Goal: Information Seeking & Learning: Find specific fact

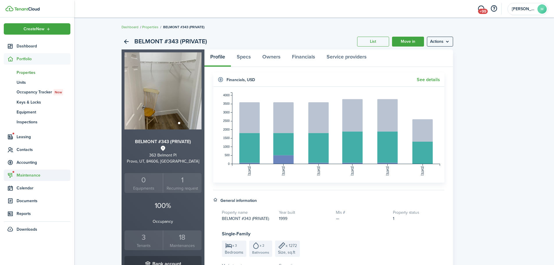
click at [25, 176] on span "Maintenance" at bounding box center [44, 175] width 54 height 6
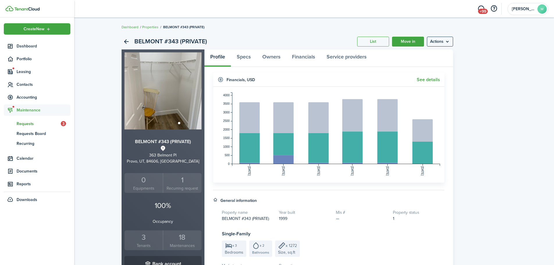
click at [28, 125] on span "Requests" at bounding box center [39, 124] width 44 height 6
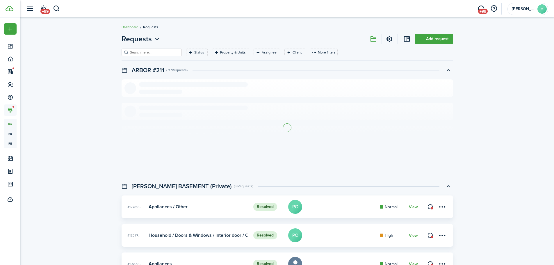
click at [188, 56] on div "Status Property & Units Assignee Client More filters Save filters Clear all" at bounding box center [286, 55] width 331 height 12
click at [194, 53] on filter-tag-label "Status" at bounding box center [199, 52] width 10 height 5
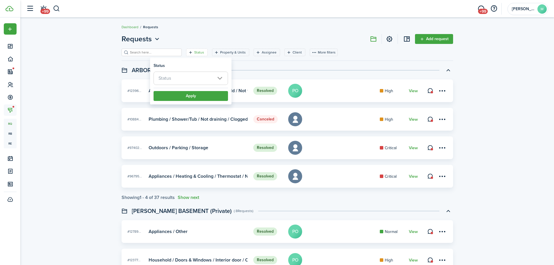
click at [185, 80] on span "Status" at bounding box center [191, 78] width 74 height 13
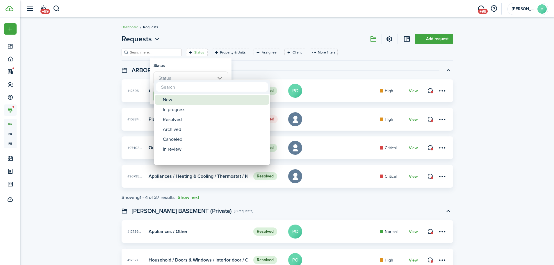
click at [193, 98] on div "New" at bounding box center [214, 100] width 103 height 10
type input "New"
click at [195, 75] on div at bounding box center [276, 132] width 647 height 358
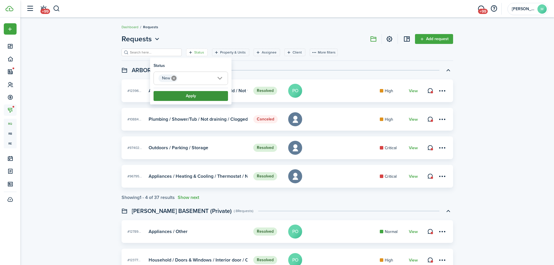
click at [191, 95] on button "Apply" at bounding box center [190, 96] width 74 height 10
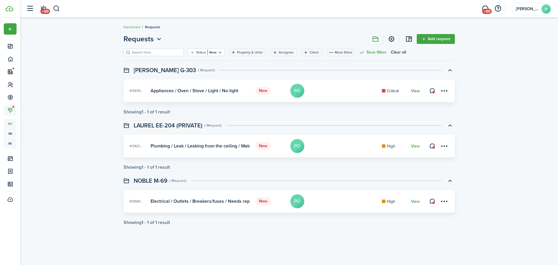
click at [412, 91] on link "View" at bounding box center [415, 91] width 9 height 5
click at [419, 200] on link "View" at bounding box center [415, 201] width 9 height 5
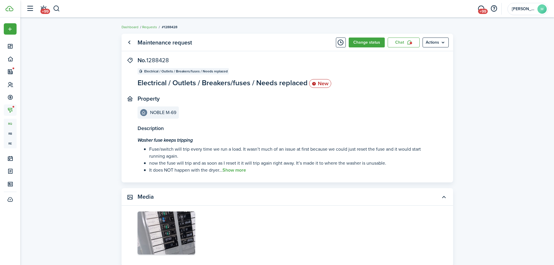
click at [271, 118] on panel-main-section "Property NOBLE M-69" at bounding box center [278, 106] width 282 height 23
click at [238, 172] on button "Show more" at bounding box center [234, 169] width 24 height 5
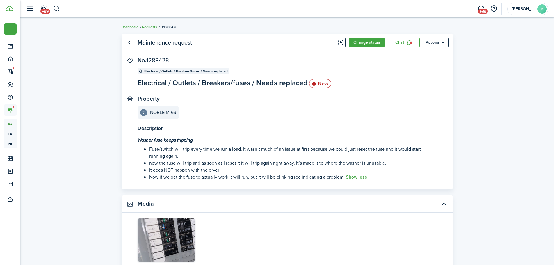
click at [442, 41] on menu-btn "Actions" at bounding box center [435, 42] width 26 height 10
click at [428, 75] on button "Print" at bounding box center [423, 76] width 51 height 10
click at [56, 12] on button "button" at bounding box center [56, 9] width 7 height 10
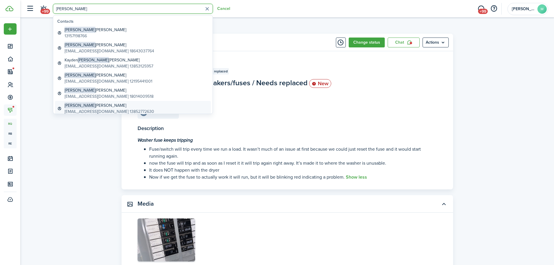
type input "[PERSON_NAME]"
click at [99, 105] on global-search-item-title "[PERSON_NAME]" at bounding box center [110, 105] width 90 height 6
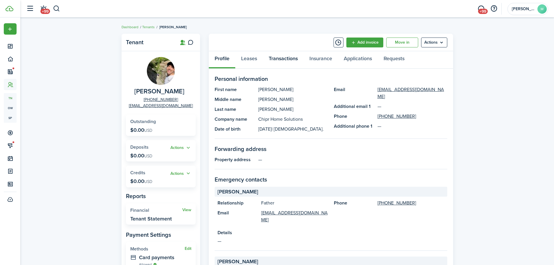
click at [280, 58] on link "Transactions" at bounding box center [283, 59] width 41 height 17
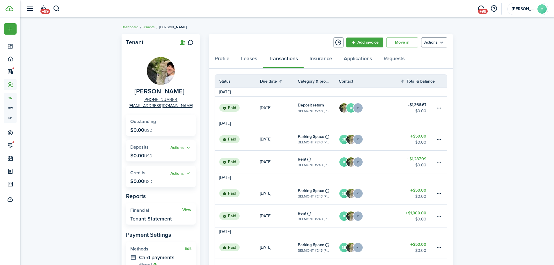
click at [383, 111] on link "BB +1" at bounding box center [370, 107] width 62 height 22
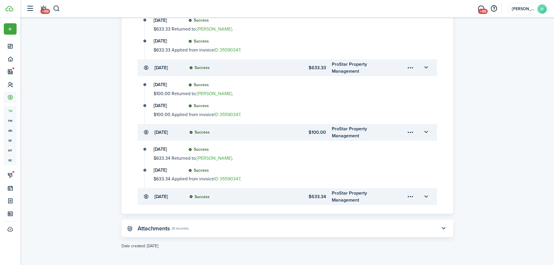
scroll to position [255, 0]
click at [411, 66] on menu-trigger-card "Open menu" at bounding box center [410, 68] width 10 height 10
drag, startPoint x: 421, startPoint y: 64, endPoint x: 426, endPoint y: 65, distance: 4.4
click at [423, 64] on button "button" at bounding box center [426, 68] width 10 height 10
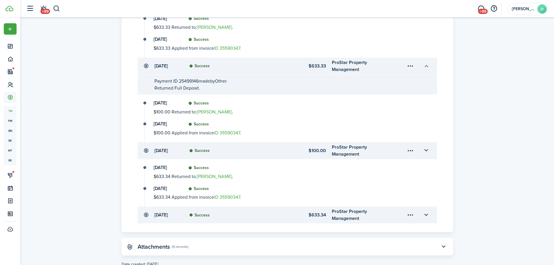
click at [426, 65] on button "button" at bounding box center [426, 66] width 10 height 10
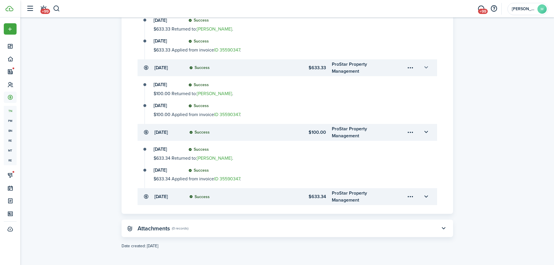
click at [426, 65] on button "button" at bounding box center [426, 68] width 10 height 10
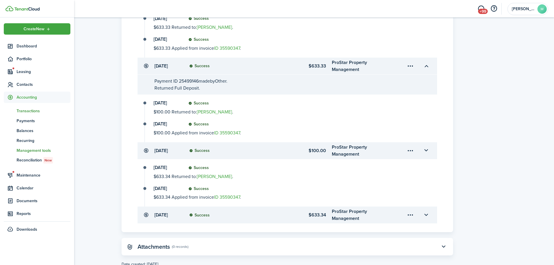
click at [34, 153] on span "Management tools" at bounding box center [44, 150] width 54 height 6
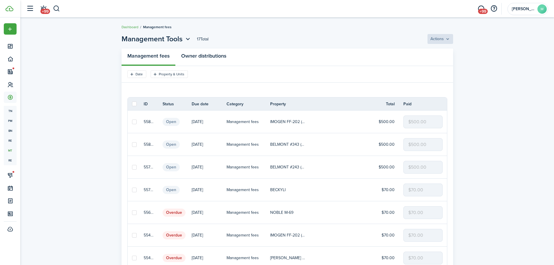
click at [201, 54] on link "Owner distributions" at bounding box center [203, 57] width 57 height 17
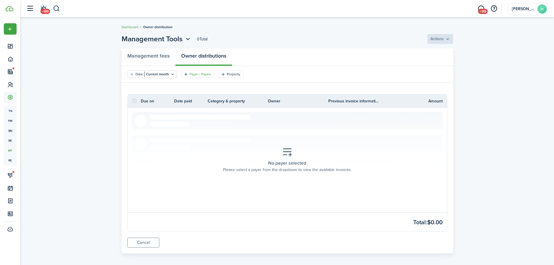
click at [193, 76] on filter-tag-label "Payer / Payee" at bounding box center [200, 74] width 21 height 5
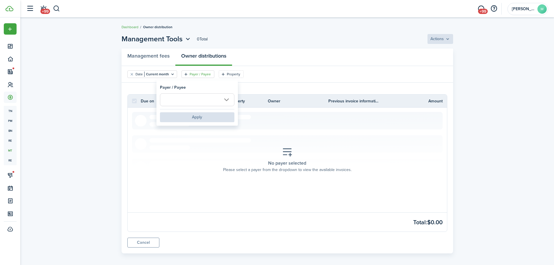
click at [192, 101] on input "text" at bounding box center [197, 99] width 74 height 13
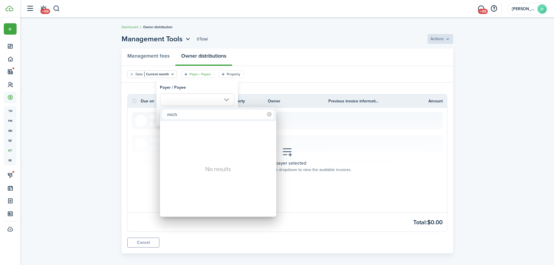
type input "mich"
drag, startPoint x: 97, startPoint y: 42, endPoint x: 117, endPoint y: 56, distance: 24.7
click at [99, 44] on div at bounding box center [276, 132] width 647 height 358
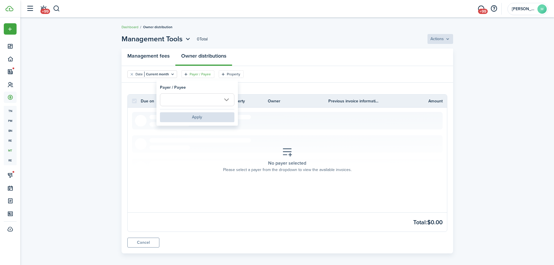
click at [133, 57] on link "Management fees" at bounding box center [148, 57] width 54 height 17
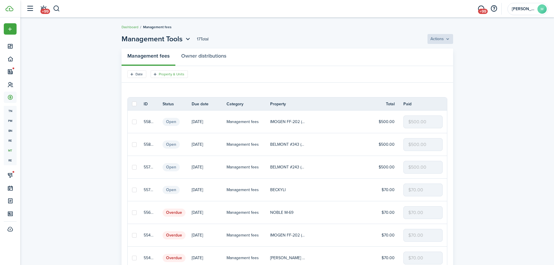
click at [174, 76] on filter-tag-label "Property & Units" at bounding box center [172, 74] width 26 height 5
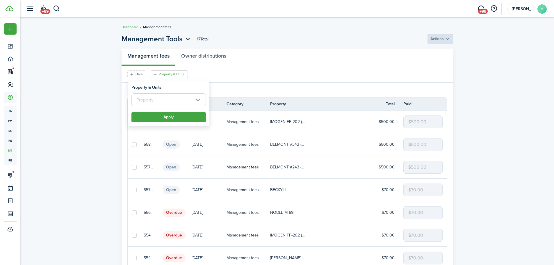
click at [155, 101] on input "text" at bounding box center [168, 99] width 74 height 13
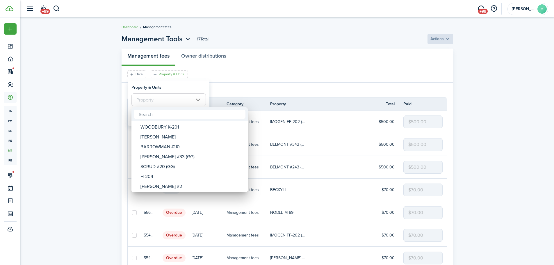
click at [115, 96] on div at bounding box center [276, 132] width 647 height 358
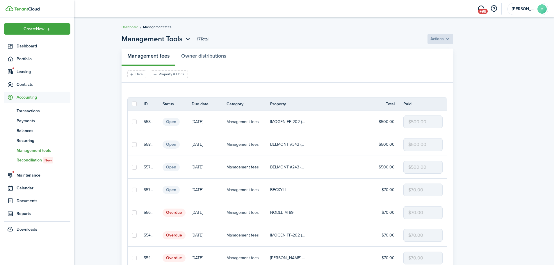
click at [20, 158] on span "Reconciliation New" at bounding box center [44, 160] width 54 height 6
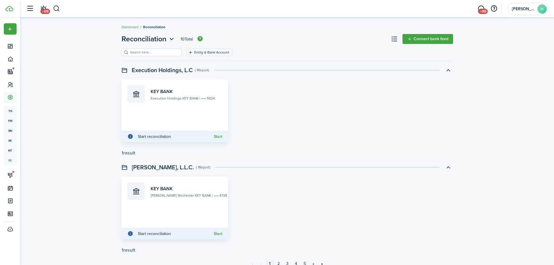
click at [153, 54] on input "search" at bounding box center [153, 53] width 51 height 6
type input "m"
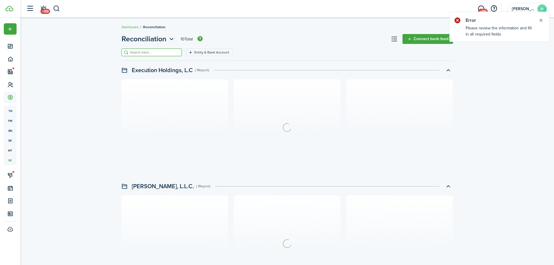
click at [94, 96] on div "Reconciliation 10 Total Connect bank feed Entity & Bank Account Save filters Cl…" at bounding box center [286, 173] width 533 height 284
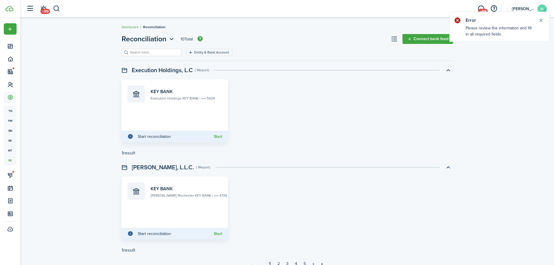
click at [84, 107] on div "Reconciliation 10 Total Connect bank feed Entity & Bank Account Save filters Cl…" at bounding box center [286, 154] width 533 height 246
click at [126, 97] on card-avatar at bounding box center [129, 94] width 17 height 19
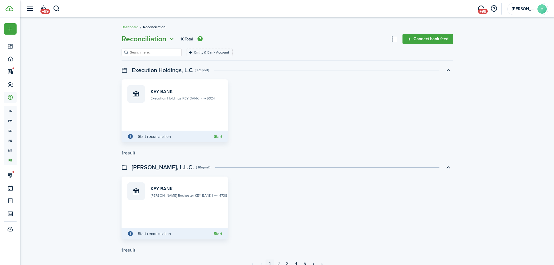
click at [170, 36] on icon "Open menu" at bounding box center [172, 38] width 8 height 7
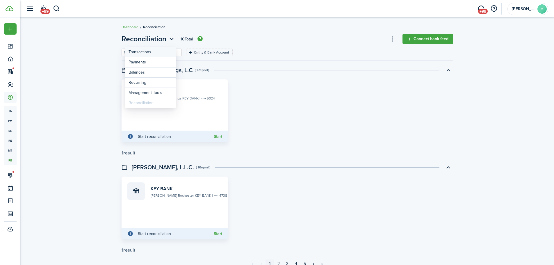
click at [152, 53] on link "Transactions" at bounding box center [150, 52] width 51 height 10
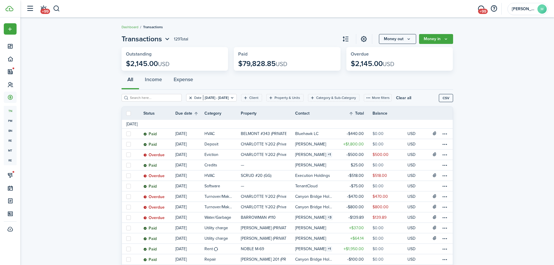
click at [188, 98] on button "Clear filter" at bounding box center [190, 97] width 5 height 5
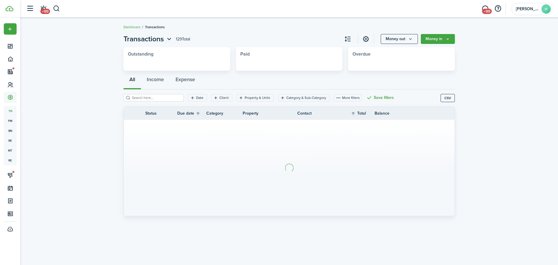
click at [167, 100] on input "search" at bounding box center [156, 98] width 51 height 6
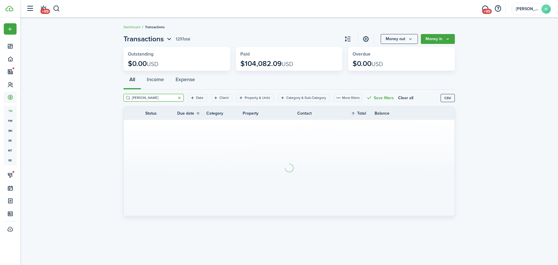
type input "[PERSON_NAME]"
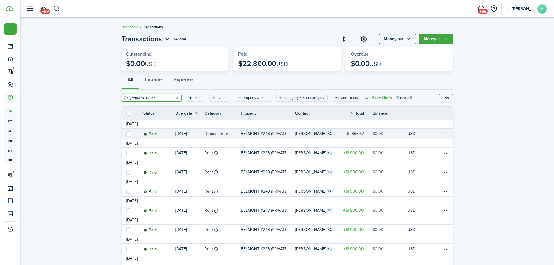
click at [211, 133] on table-info-title "Deposit return" at bounding box center [217, 134] width 26 height 6
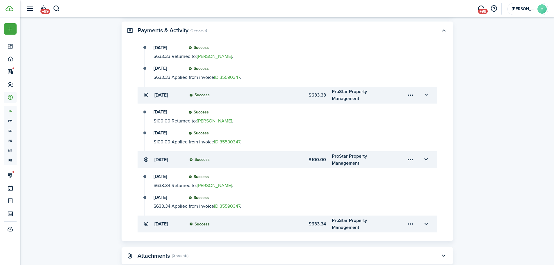
scroll to position [233, 0]
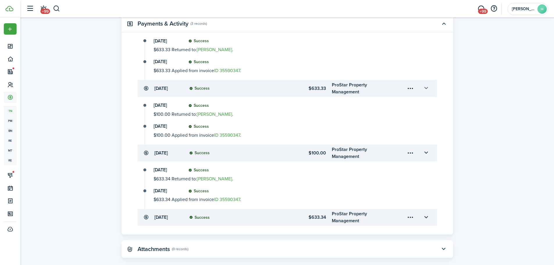
click at [426, 87] on button "button" at bounding box center [426, 88] width 10 height 10
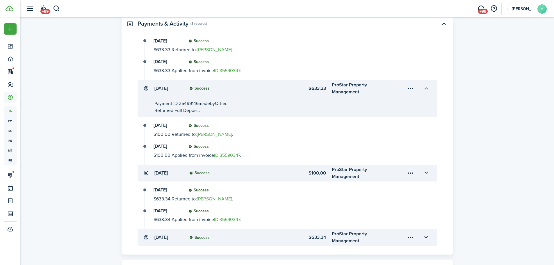
click at [426, 87] on button "button" at bounding box center [426, 88] width 10 height 10
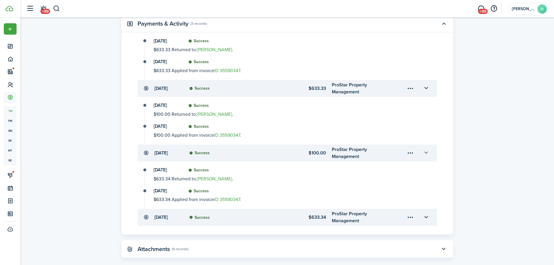
click at [429, 152] on button "button" at bounding box center [426, 153] width 10 height 10
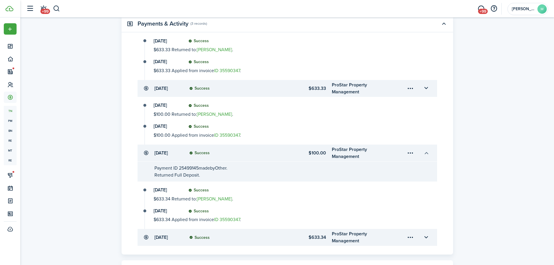
click at [426, 154] on button "button" at bounding box center [426, 153] width 10 height 10
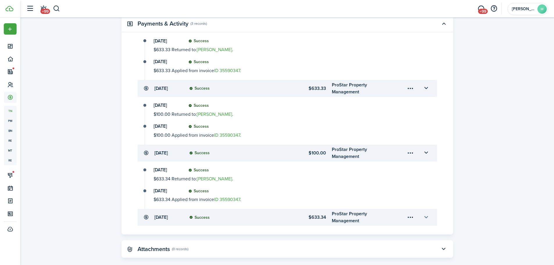
click at [428, 219] on button "button" at bounding box center [426, 217] width 10 height 10
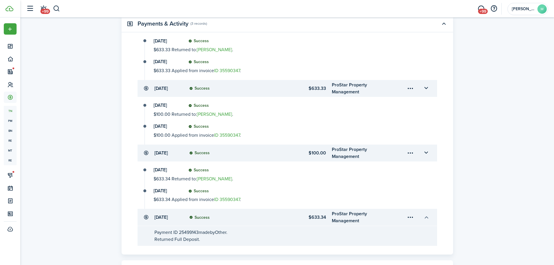
click at [428, 219] on button "button" at bounding box center [426, 217] width 10 height 10
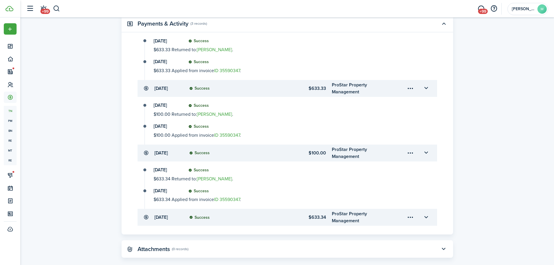
click at [433, 251] on panel-main-header "Attachments (0 records)" at bounding box center [286, 248] width 331 height 17
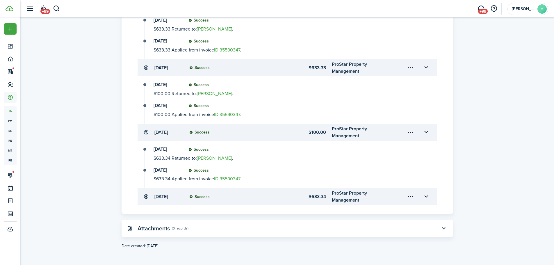
scroll to position [255, 0]
click at [445, 230] on button "button" at bounding box center [444, 228] width 10 height 10
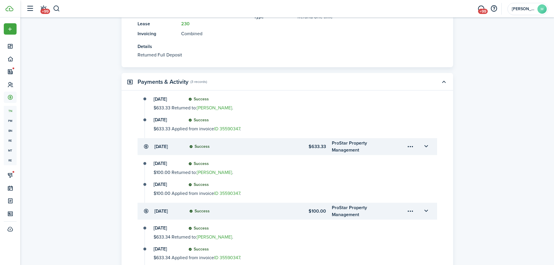
scroll to position [0, 0]
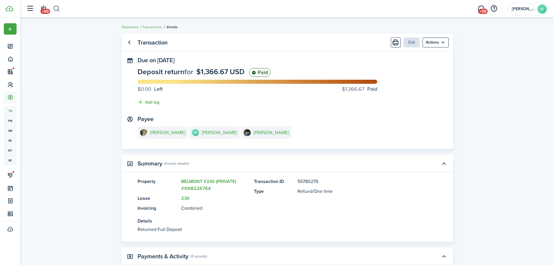
click at [58, 9] on button "button" at bounding box center [56, 9] width 7 height 10
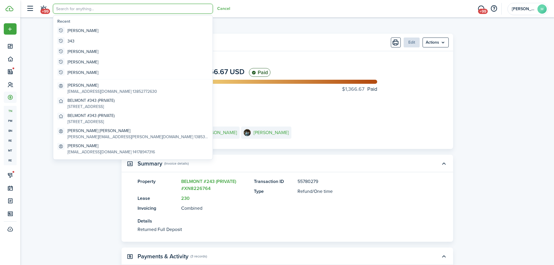
click at [79, 9] on input "search" at bounding box center [133, 9] width 160 height 10
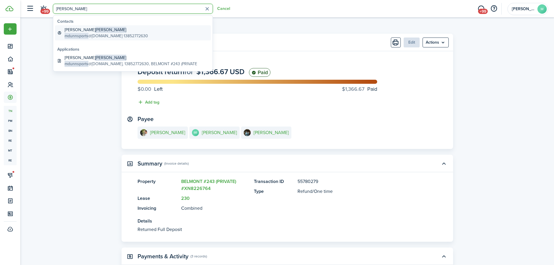
type input "[PERSON_NAME]"
click at [160, 37] on link "[PERSON_NAME] mdunnsports @[DOMAIN_NAME] 13852772630" at bounding box center [133, 32] width 156 height 15
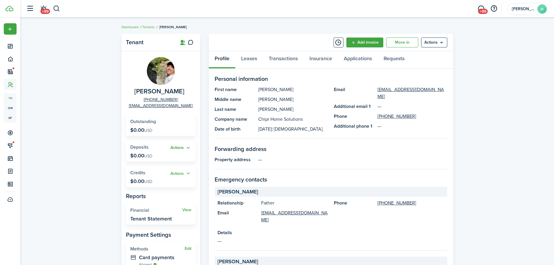
click at [188, 147] on button "Actions" at bounding box center [180, 147] width 21 height 7
click at [152, 168] on widget-stats "Actions Credits $0.00 USD" at bounding box center [161, 176] width 70 height 21
click at [276, 56] on link "Transactions" at bounding box center [283, 59] width 41 height 17
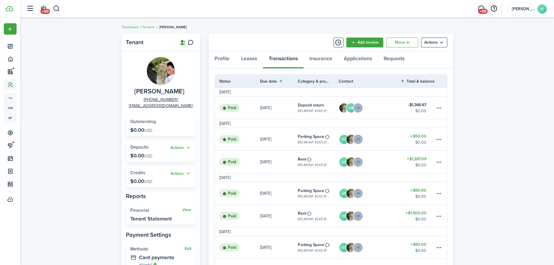
click at [287, 109] on link "[DATE]" at bounding box center [279, 107] width 38 height 22
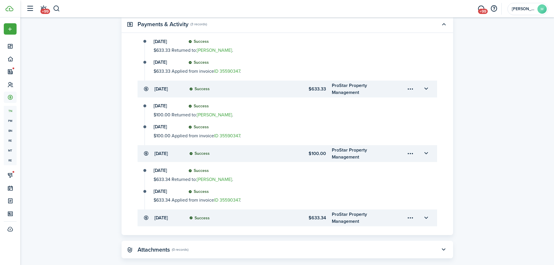
scroll to position [233, 0]
click at [230, 71] on link "ID 35590347" at bounding box center [227, 70] width 26 height 7
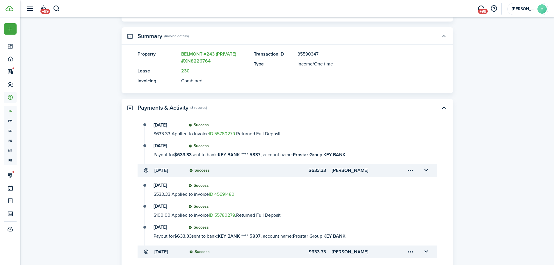
scroll to position [98, 0]
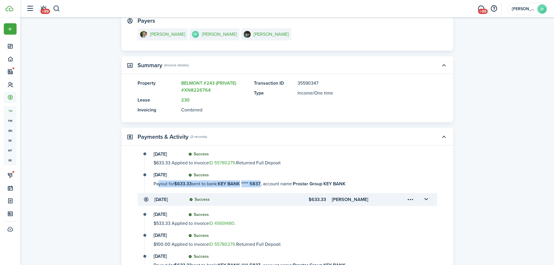
drag, startPoint x: 155, startPoint y: 185, endPoint x: 263, endPoint y: 185, distance: 107.8
click at [263, 185] on transaction-details-activity-item-description "Payout for $633.33 sent to bank: KEY BANK **** 5837 , account name: Prostar Gro…" at bounding box center [285, 183] width 265 height 7
drag, startPoint x: 297, startPoint y: 185, endPoint x: 356, endPoint y: 184, distance: 59.6
click at [356, 184] on transaction-details-activity-item-description "Payout for $633.33 sent to bank: KEY BANK **** 5837 , account name: Prostar Gro…" at bounding box center [285, 183] width 265 height 7
click at [489, 158] on transaction-view "Transaction Edit Actions Due on [DATE] Deposit for $1,900.00 USD Paid $0.00 Lef…" at bounding box center [286, 164] width 533 height 462
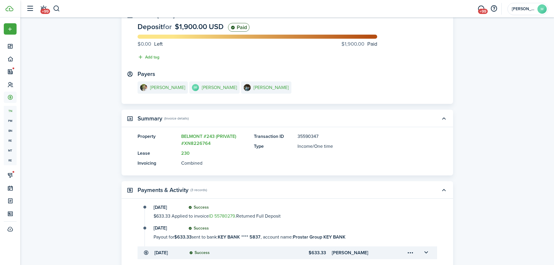
scroll to position [40, 0]
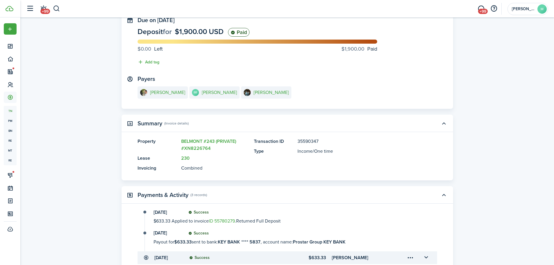
click at [500, 140] on transaction-view "Transaction Edit Actions Due on [DATE] Deposit for $1,900.00 USD Paid $0.00 Lef…" at bounding box center [286, 222] width 533 height 462
click at [494, 7] on button "button" at bounding box center [494, 9] width 10 height 10
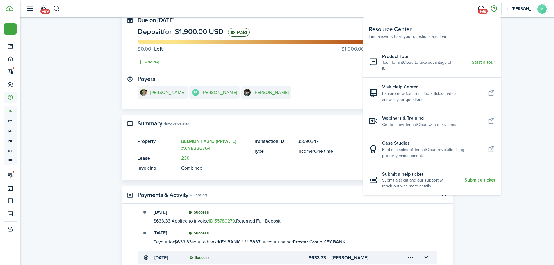
click at [491, 235] on transaction-view "Transaction Edit Actions Due on [DATE] Deposit for $1,900.00 USD Paid $0.00 Lef…" at bounding box center [286, 222] width 533 height 462
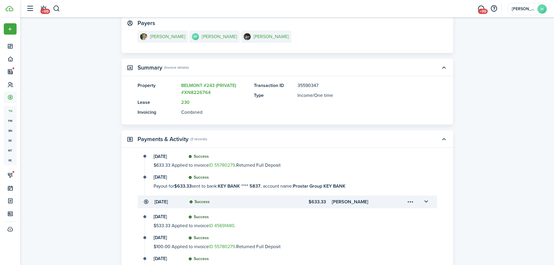
scroll to position [0, 0]
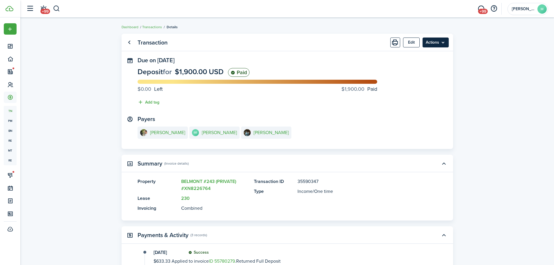
click at [444, 43] on menu-btn "Actions" at bounding box center [435, 42] width 26 height 10
click at [481, 61] on transaction-view "Transaction Edit Actions Due on [DATE] Deposit for $1,900.00 USD Paid $0.00 Lef…" at bounding box center [286, 262] width 533 height 462
click at [414, 42] on button "Edit" at bounding box center [411, 42] width 17 height 10
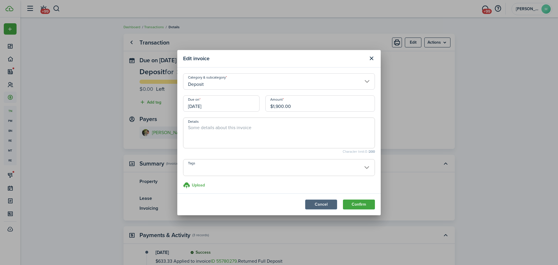
click at [323, 203] on button "Cancel" at bounding box center [321, 204] width 32 height 10
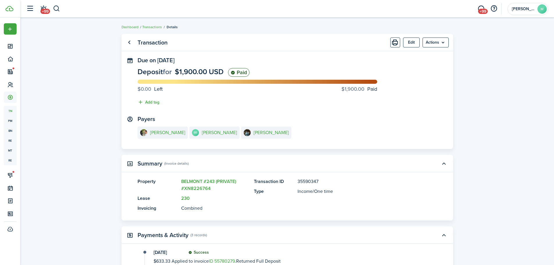
click at [103, 109] on transaction-view "Transaction Edit Actions Due on [DATE] Deposit for $1,900.00 USD Paid $0.00 Lef…" at bounding box center [286, 262] width 533 height 462
click at [104, 91] on transaction-view "Transaction Edit Actions Due on [DATE] Deposit for $1,900.00 USD Paid $0.00 Lef…" at bounding box center [286, 262] width 533 height 462
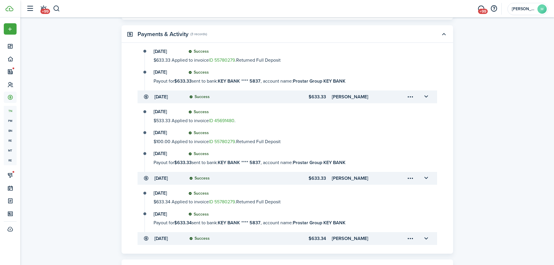
scroll to position [203, 0]
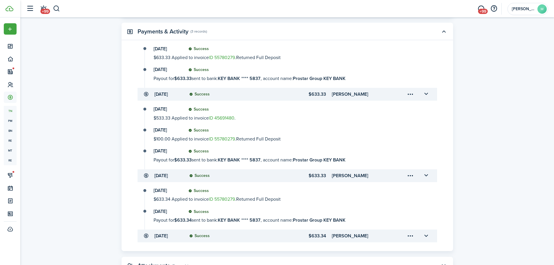
click at [466, 112] on transaction-view "Transaction Edit Actions Due on [DATE] Deposit for $1,900.00 USD Paid $0.00 Lef…" at bounding box center [286, 58] width 533 height 462
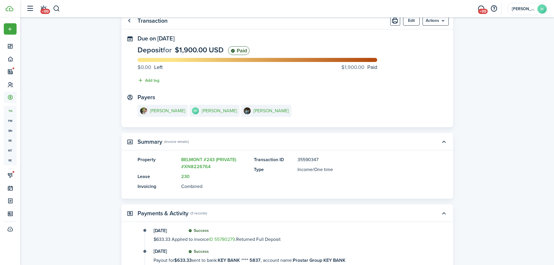
scroll to position [0, 0]
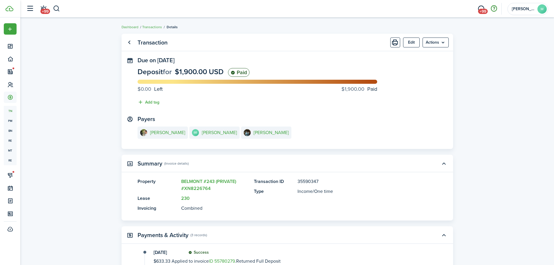
click at [492, 9] on button "button" at bounding box center [494, 9] width 10 height 10
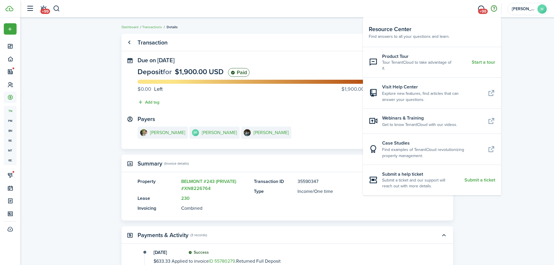
click at [526, 116] on transaction-view "Transaction Edit Actions Due on [DATE] Deposit for $1,900.00 USD Paid $0.00 Lef…" at bounding box center [286, 262] width 533 height 462
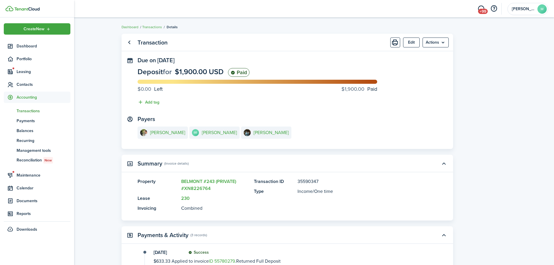
click at [9, 8] on img at bounding box center [10, 9] width 8 height 6
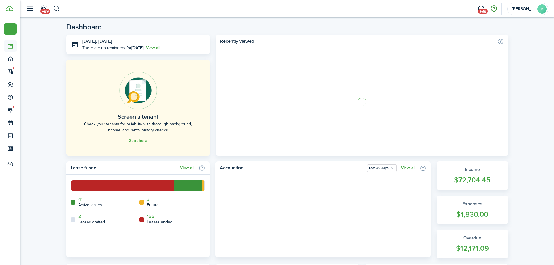
click at [493, 8] on button "button" at bounding box center [494, 9] width 10 height 10
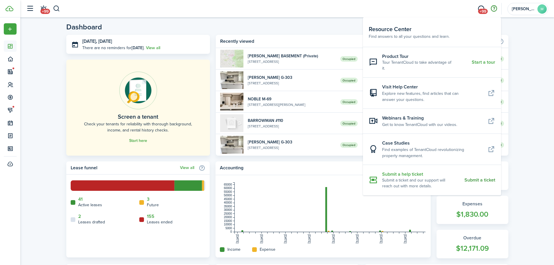
click at [424, 177] on resource-center-item-description "Submit a ticket and our support will reach out with more details." at bounding box center [421, 183] width 78 height 12
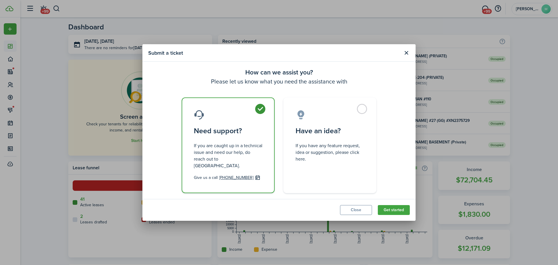
click at [371, 77] on wizard-step-header-title "How can we assist you?" at bounding box center [279, 72] width 262 height 10
click at [397, 86] on wizard-step-header-description "Please let us know what you need the assistance with" at bounding box center [279, 81] width 262 height 9
click at [401, 86] on wizard-step-header-description "Please let us know what you need the assistance with" at bounding box center [279, 81] width 262 height 9
click at [380, 85] on wizard-step-header-description "Please let us know what you need the assistance with" at bounding box center [279, 81] width 262 height 9
click at [330, 49] on header "Submit a ticket" at bounding box center [278, 52] width 273 height 17
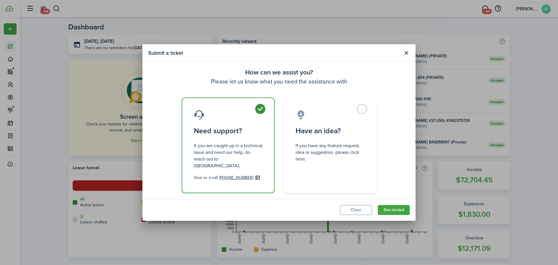
click at [326, 56] on modal-title "Submit a ticket" at bounding box center [274, 52] width 252 height 11
click at [406, 56] on button "Close modal" at bounding box center [406, 53] width 10 height 10
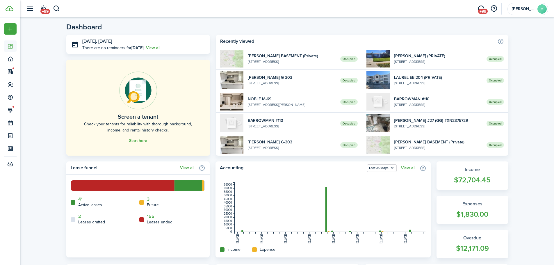
click at [522, 28] on div "Dashboard [DATE], [DATE] There are no reminders for [DATE] . View all Screen a …" at bounding box center [286, 242] width 533 height 444
click at [529, 92] on div "Dashboard [DATE], [DATE] There are no reminders for [DATE] . View all Screen a …" at bounding box center [286, 242] width 533 height 444
click at [516, 107] on div "Dashboard [DATE], [DATE] There are no reminders for [DATE] . View all Screen a …" at bounding box center [286, 242] width 533 height 444
click at [515, 102] on div "Dashboard [DATE], [DATE] There are no reminders for [DATE] . View all Screen a …" at bounding box center [286, 242] width 533 height 444
click at [511, 82] on div "Dashboard [DATE], [DATE] There are no reminders for [DATE] . View all Screen a …" at bounding box center [286, 242] width 453 height 438
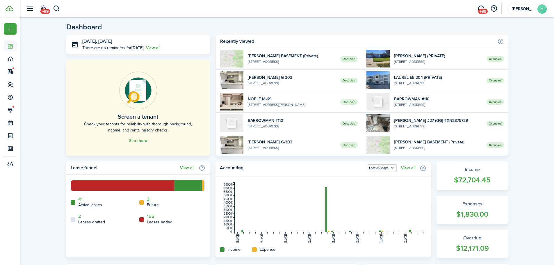
click at [525, 53] on div "Dashboard [DATE], [DATE] There are no reminders for [DATE] . View all Screen a …" at bounding box center [286, 242] width 533 height 444
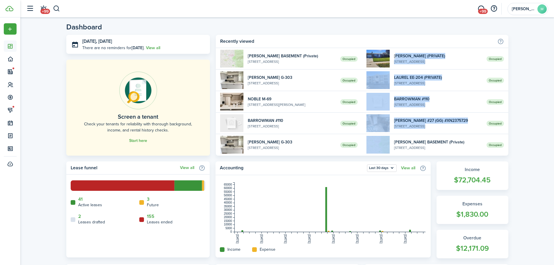
drag, startPoint x: 525, startPoint y: 146, endPoint x: 523, endPoint y: 60, distance: 86.4
click at [523, 60] on div "Dashboard [DATE], [DATE] There are no reminders for [DATE] . View all Screen a …" at bounding box center [286, 242] width 533 height 444
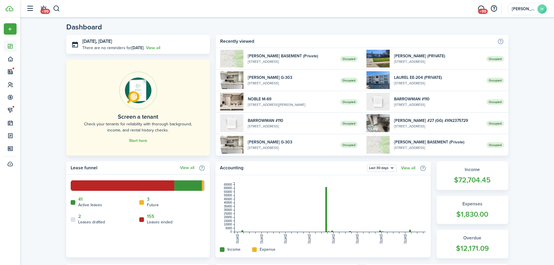
click at [523, 60] on div "Dashboard [DATE], [DATE] There are no reminders for [DATE] . View all Screen a …" at bounding box center [286, 242] width 533 height 444
click at [519, 145] on div "Dashboard [DATE], [DATE] There are no reminders for [DATE] . View all Screen a …" at bounding box center [286, 242] width 533 height 444
click at [57, 140] on div "Dashboard [DATE], [DATE] There are no reminders for [DATE] . View all Screen a …" at bounding box center [286, 242] width 533 height 444
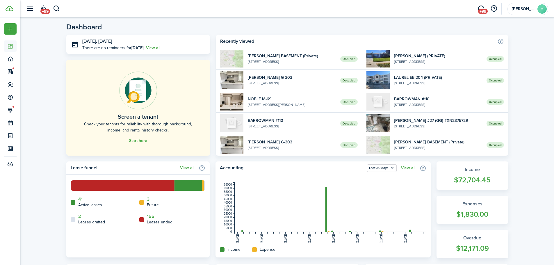
click at [528, 46] on div "Dashboard [DATE], [DATE] There are no reminders for [DATE] . View all Screen a …" at bounding box center [286, 242] width 533 height 444
click at [522, 142] on div "Dashboard [DATE], [DATE] There are no reminders for [DATE] . View all Screen a …" at bounding box center [286, 242] width 533 height 444
click at [519, 120] on div "Dashboard [DATE], [DATE] There are no reminders for [DATE] . View all Screen a …" at bounding box center [286, 242] width 533 height 444
click at [518, 100] on div "Dashboard [DATE], [DATE] There are no reminders for [DATE] . View all Screen a …" at bounding box center [286, 242] width 533 height 444
click at [518, 78] on div "Dashboard [DATE], [DATE] There are no reminders for [DATE] . View all Screen a …" at bounding box center [286, 242] width 533 height 444
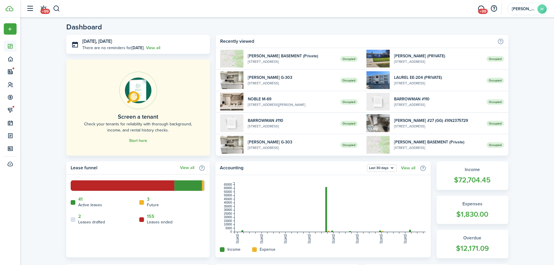
click at [518, 56] on div "Dashboard [DATE], [DATE] There are no reminders for [DATE] . View all Screen a …" at bounding box center [286, 242] width 533 height 444
click at [498, 42] on info-icon at bounding box center [500, 41] width 7 height 6
click at [500, 40] on info-icon at bounding box center [500, 41] width 7 height 6
click at [525, 51] on div "Dashboard [DATE], [DATE] There are no reminders for [DATE] . View all Screen a …" at bounding box center [286, 242] width 533 height 444
click at [487, 21] on div "Dashboard [DATE], [DATE] There are no reminders for [DATE] . View all Screen a …" at bounding box center [286, 242] width 533 height 444
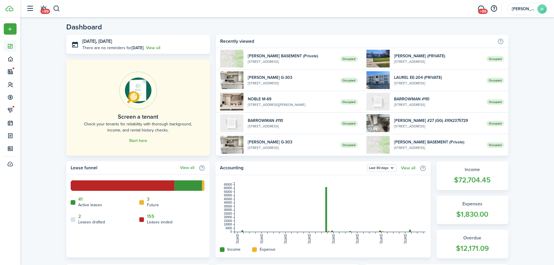
click at [524, 47] on div "Dashboard [DATE], [DATE] There are no reminders for [DATE] . View all Screen a …" at bounding box center [286, 242] width 533 height 444
click at [509, 28] on div "Dashboard [DATE], [DATE] There are no reminders for [DATE] . View all Screen a …" at bounding box center [286, 242] width 453 height 438
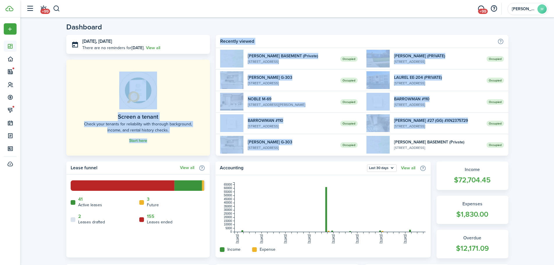
drag, startPoint x: 522, startPoint y: 146, endPoint x: 210, endPoint y: 56, distance: 324.7
click at [210, 56] on div "Dashboard [DATE], [DATE] There are no reminders for [DATE] . View all Screen a …" at bounding box center [286, 242] width 533 height 444
click at [213, 53] on div "[DATE], [DATE] There are no reminders for [DATE] . View all Screen a tenant Che…" at bounding box center [287, 95] width 442 height 121
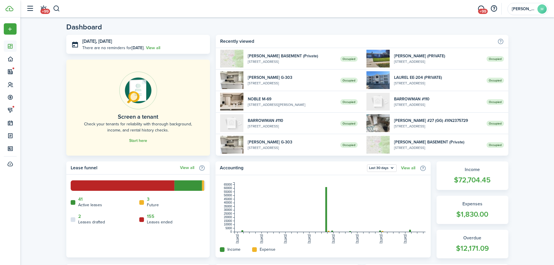
click at [513, 53] on div "Dashboard [DATE], [DATE] There are no reminders for [DATE] . View all Screen a …" at bounding box center [286, 242] width 453 height 438
click at [527, 49] on div "Dashboard [DATE], [DATE] There are no reminders for [DATE] . View all Screen a …" at bounding box center [286, 242] width 533 height 444
click at [521, 39] on div "Dashboard [DATE], [DATE] There are no reminders for [DATE] . View all Screen a …" at bounding box center [286, 242] width 533 height 444
click at [514, 43] on div "Dashboard [DATE], [DATE] There are no reminders for [DATE] . View all Screen a …" at bounding box center [286, 242] width 533 height 444
click at [518, 45] on div "Dashboard [DATE], [DATE] There are no reminders for [DATE] . View all Screen a …" at bounding box center [286, 242] width 533 height 444
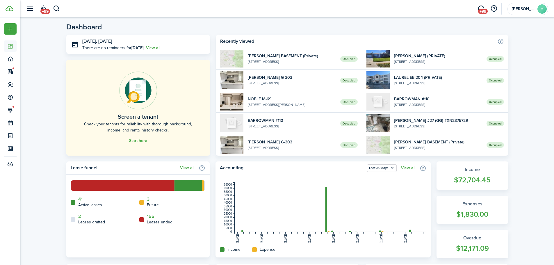
click at [521, 46] on div "Dashboard [DATE], [DATE] There are no reminders for [DATE] . View all Screen a …" at bounding box center [286, 242] width 533 height 444
click at [522, 45] on div "Dashboard [DATE], [DATE] There are no reminders for [DATE] . View all Screen a …" at bounding box center [286, 242] width 533 height 444
click at [521, 29] on div "Dashboard [DATE], [DATE] There are no reminders for [DATE] . View all Screen a …" at bounding box center [286, 242] width 533 height 444
click at [527, 38] on div "Dashboard [DATE], [DATE] There are no reminders for [DATE] . View all Screen a …" at bounding box center [286, 242] width 533 height 444
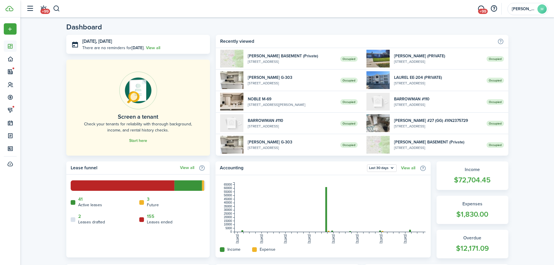
click at [512, 39] on div "Dashboard [DATE], [DATE] There are no reminders for [DATE] . View all Screen a …" at bounding box center [286, 242] width 453 height 438
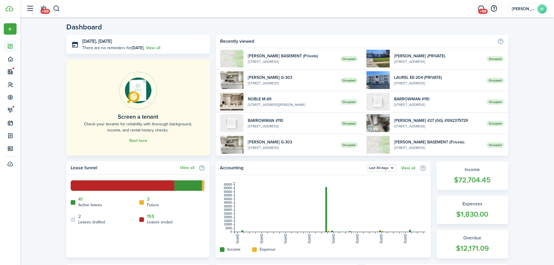
click at [510, 39] on div "Dashboard [DATE], [DATE] There are no reminders for [DATE] . View all Screen a …" at bounding box center [286, 242] width 453 height 438
click at [509, 39] on div "Dashboard [DATE], [DATE] There are no reminders for [DATE] . View all Screen a …" at bounding box center [286, 242] width 453 height 438
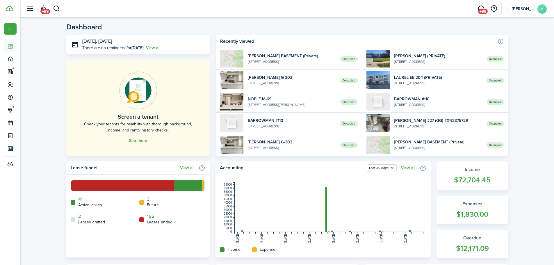
click at [509, 39] on div "Dashboard [DATE], [DATE] There are no reminders for [DATE] . View all Screen a …" at bounding box center [286, 242] width 453 height 438
click at [517, 39] on div "Dashboard [DATE], [DATE] There are no reminders for [DATE] . View all Screen a …" at bounding box center [286, 242] width 533 height 444
drag, startPoint x: 507, startPoint y: 31, endPoint x: 512, endPoint y: 34, distance: 5.2
click at [512, 34] on div "Dashboard [DATE], [DATE] There are no reminders for [DATE] . View all Screen a …" at bounding box center [286, 242] width 453 height 438
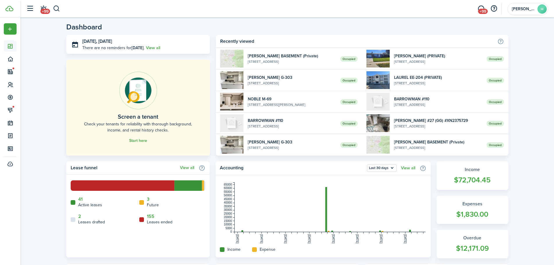
click at [512, 34] on div "Dashboard [DATE], [DATE] There are no reminders for [DATE] . View all Screen a …" at bounding box center [286, 242] width 453 height 438
click at [512, 40] on div "Dashboard [DATE], [DATE] There are no reminders for [DATE] . View all Screen a …" at bounding box center [286, 242] width 453 height 438
click at [511, 33] on div "Dashboard [DATE], [DATE] There are no reminders for [DATE] . View all Screen a …" at bounding box center [286, 242] width 453 height 438
drag, startPoint x: 500, startPoint y: 28, endPoint x: 514, endPoint y: 28, distance: 14.0
click at [501, 28] on header-page "Dashboard" at bounding box center [287, 29] width 442 height 12
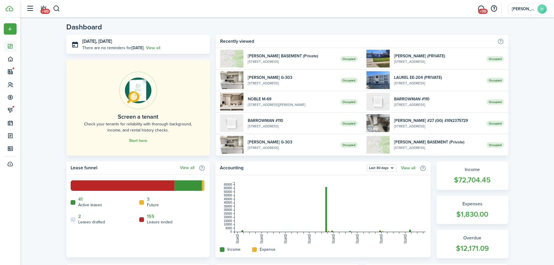
click at [515, 28] on div "Dashboard [DATE], [DATE] There are no reminders for [DATE] . View all Screen a …" at bounding box center [286, 242] width 533 height 444
click at [515, 29] on div "Dashboard [DATE], [DATE] There are no reminders for [DATE] . View all Screen a …" at bounding box center [286, 242] width 533 height 444
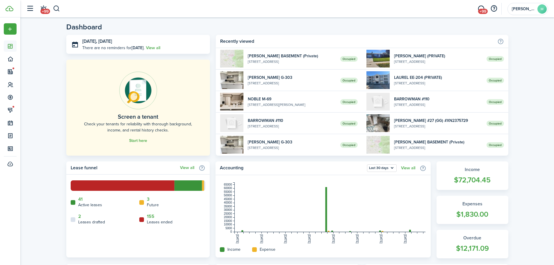
click at [515, 29] on div "Dashboard [DATE], [DATE] There are no reminders for [DATE] . View all Screen a …" at bounding box center [286, 242] width 533 height 444
click at [500, 42] on info-icon at bounding box center [500, 41] width 7 height 6
click at [513, 28] on div "Dashboard [DATE], [DATE] There are no reminders for [DATE] . View all Screen a …" at bounding box center [286, 242] width 453 height 438
click at [505, 24] on header-page "Dashboard" at bounding box center [287, 29] width 442 height 12
